Goal: Information Seeking & Learning: Learn about a topic

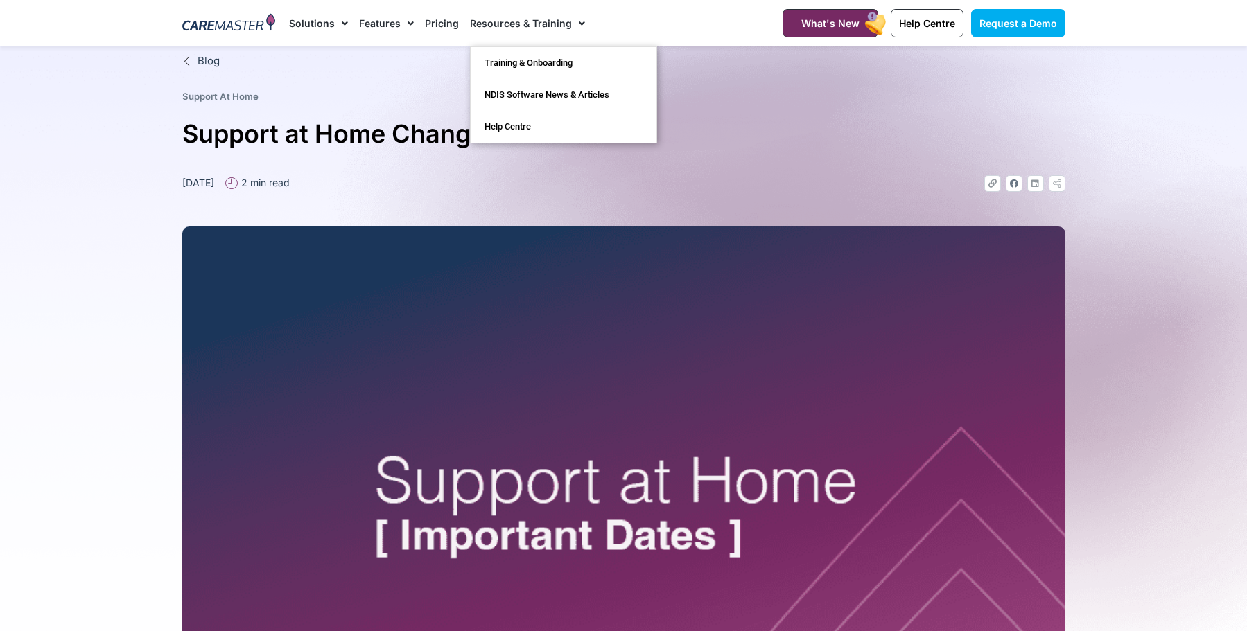
click at [240, 21] on img at bounding box center [229, 23] width 94 height 21
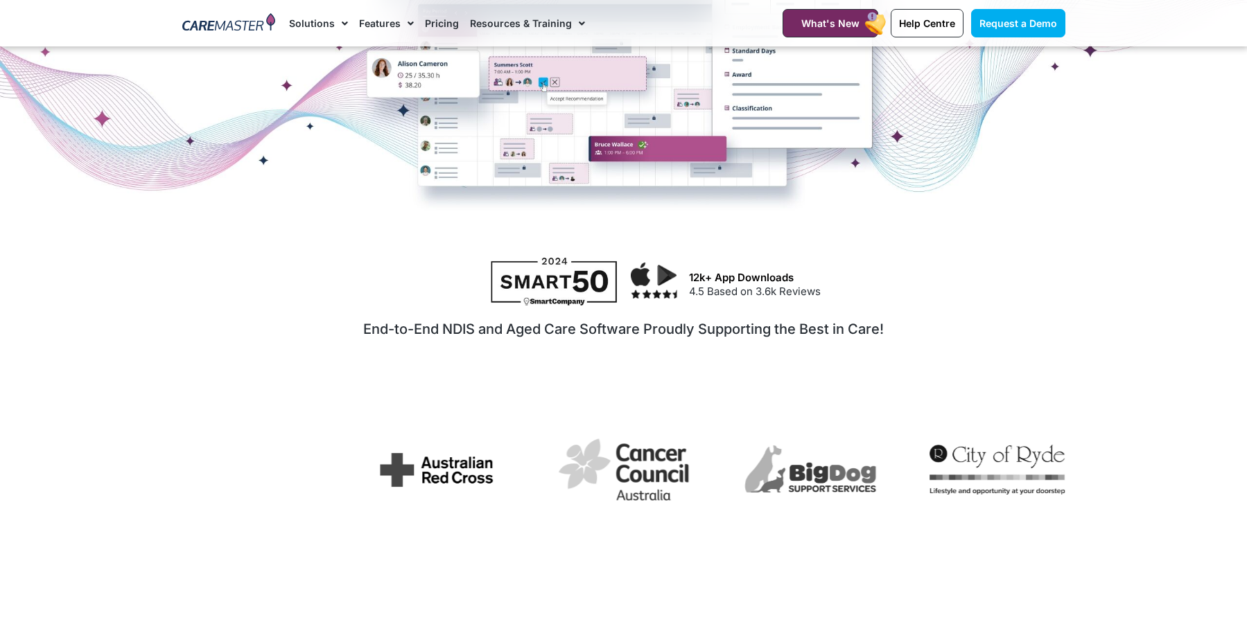
scroll to position [208, 0]
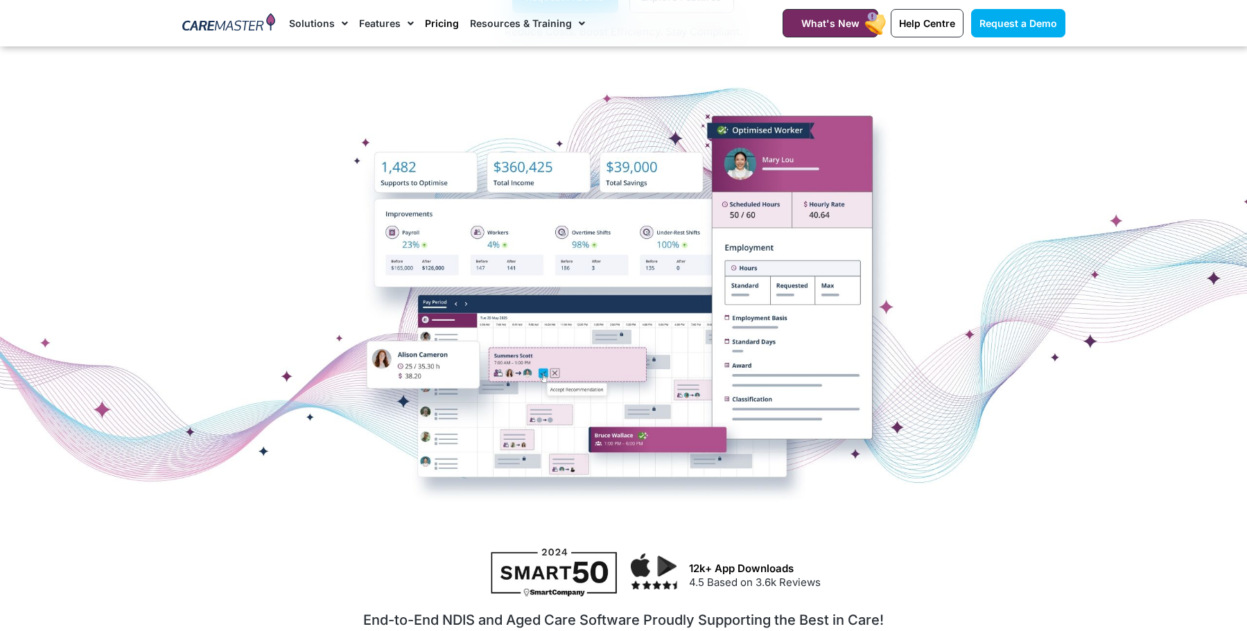
click at [437, 18] on link "Pricing" at bounding box center [442, 23] width 34 height 46
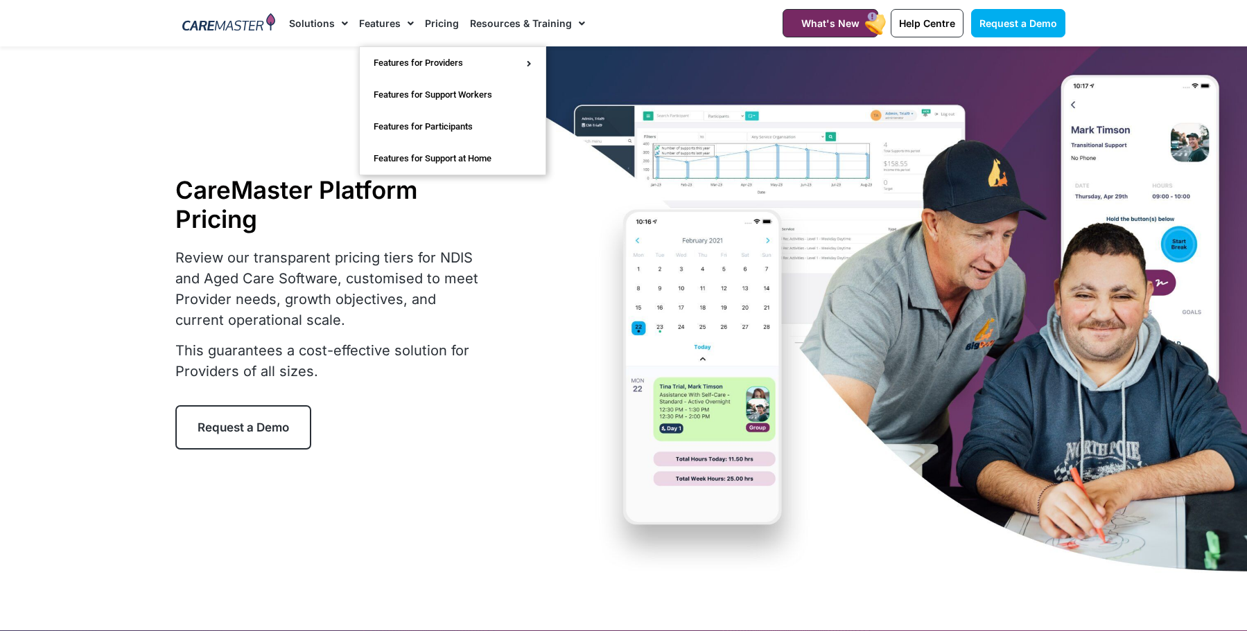
click at [385, 20] on link "Features" at bounding box center [386, 23] width 55 height 46
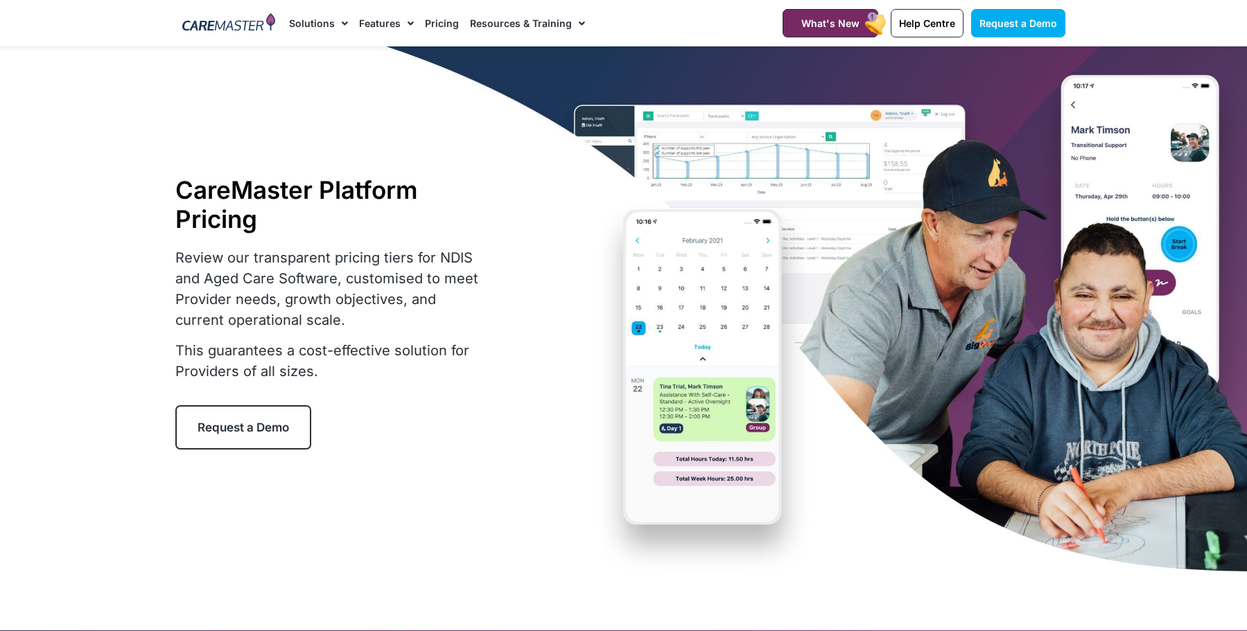
click at [391, 26] on link "Features" at bounding box center [386, 23] width 55 height 46
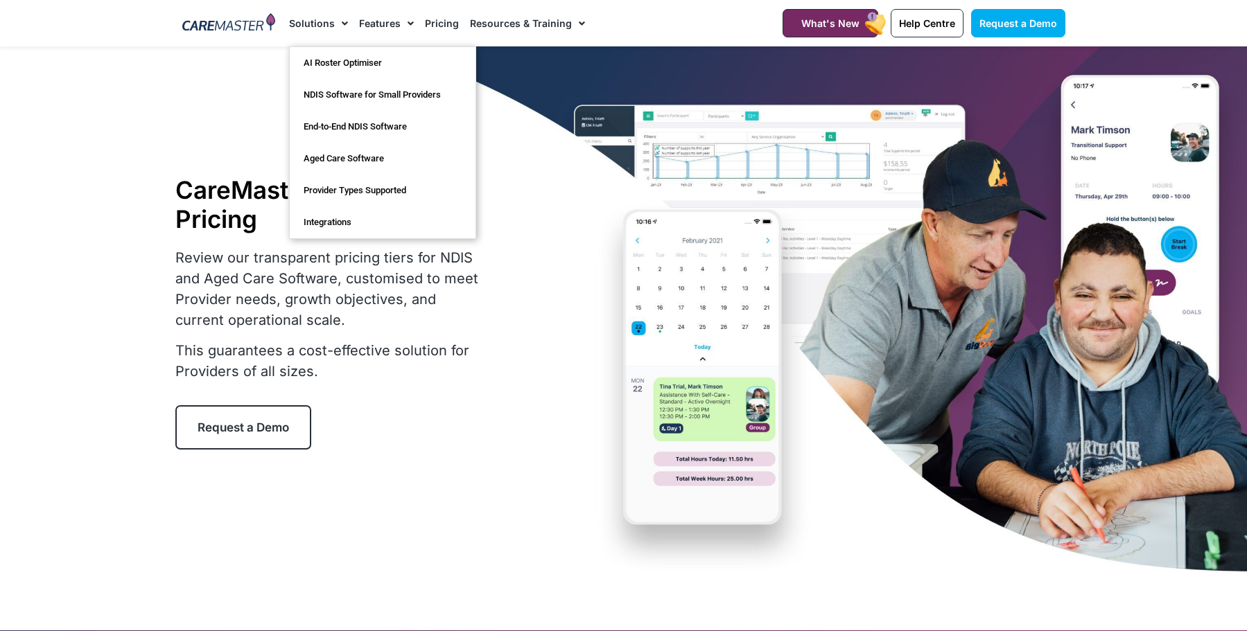
click at [235, 23] on img at bounding box center [229, 23] width 94 height 21
